Goal: Navigation & Orientation: Go to known website

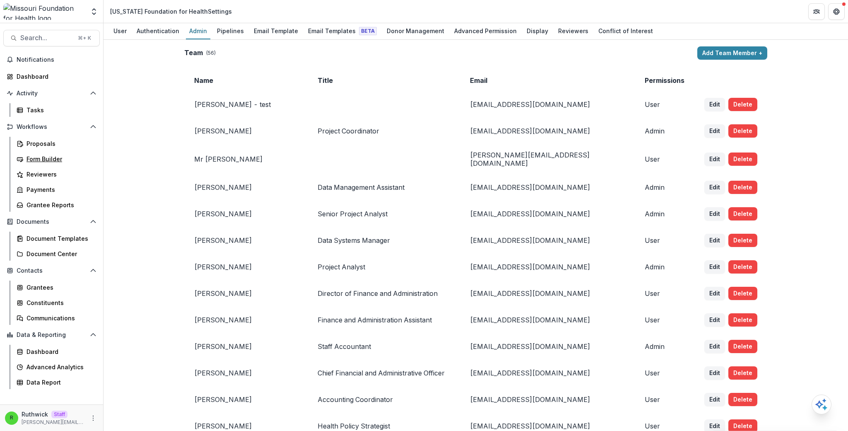
scroll to position [2758, 0]
